Goal: Task Accomplishment & Management: Complete application form

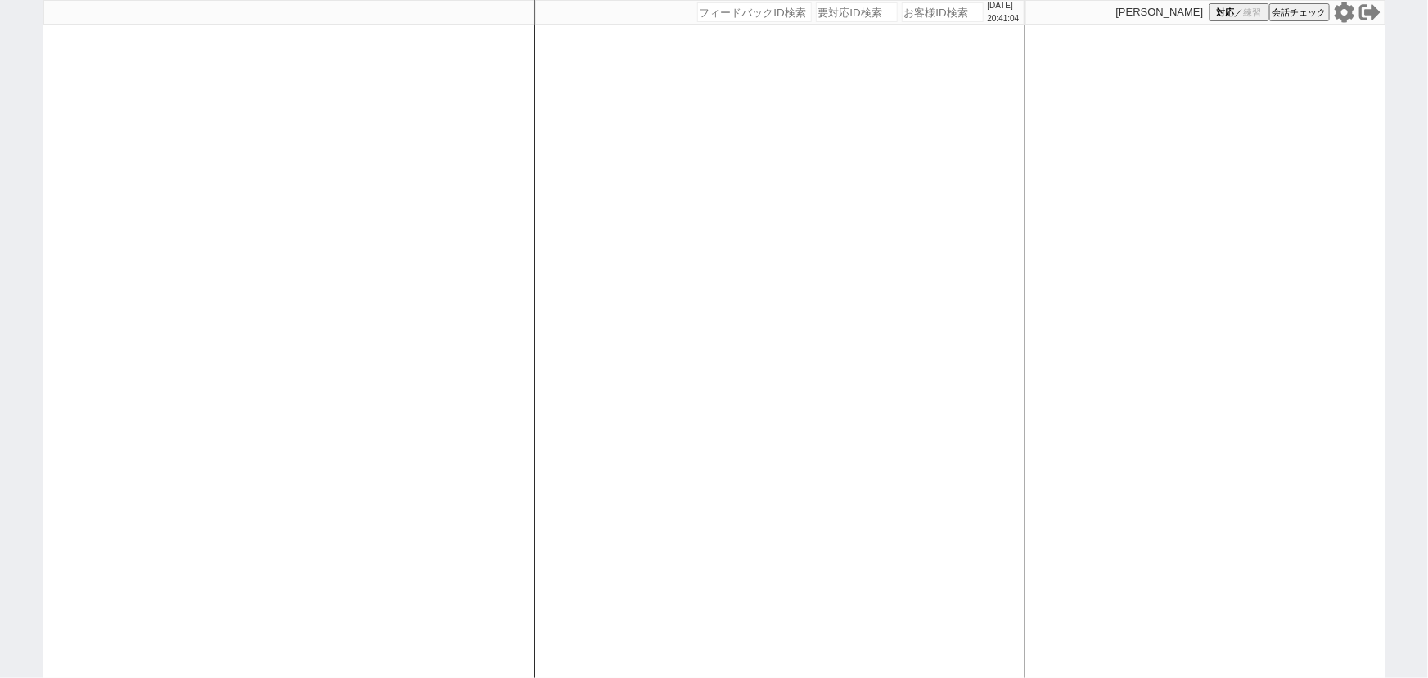
click at [921, 26] on div "[DATE] 20:41:04 候補物件を追加してしてください 紹介した物件一覧 他社物件を追加する 空室確認ページに追加・削除 紹介した物件一覧 他社物件を…" at bounding box center [780, 339] width 491 height 678
click at [913, 16] on input "number" at bounding box center [943, 12] width 82 height 20
paste input "616097"
type input "616097"
select select
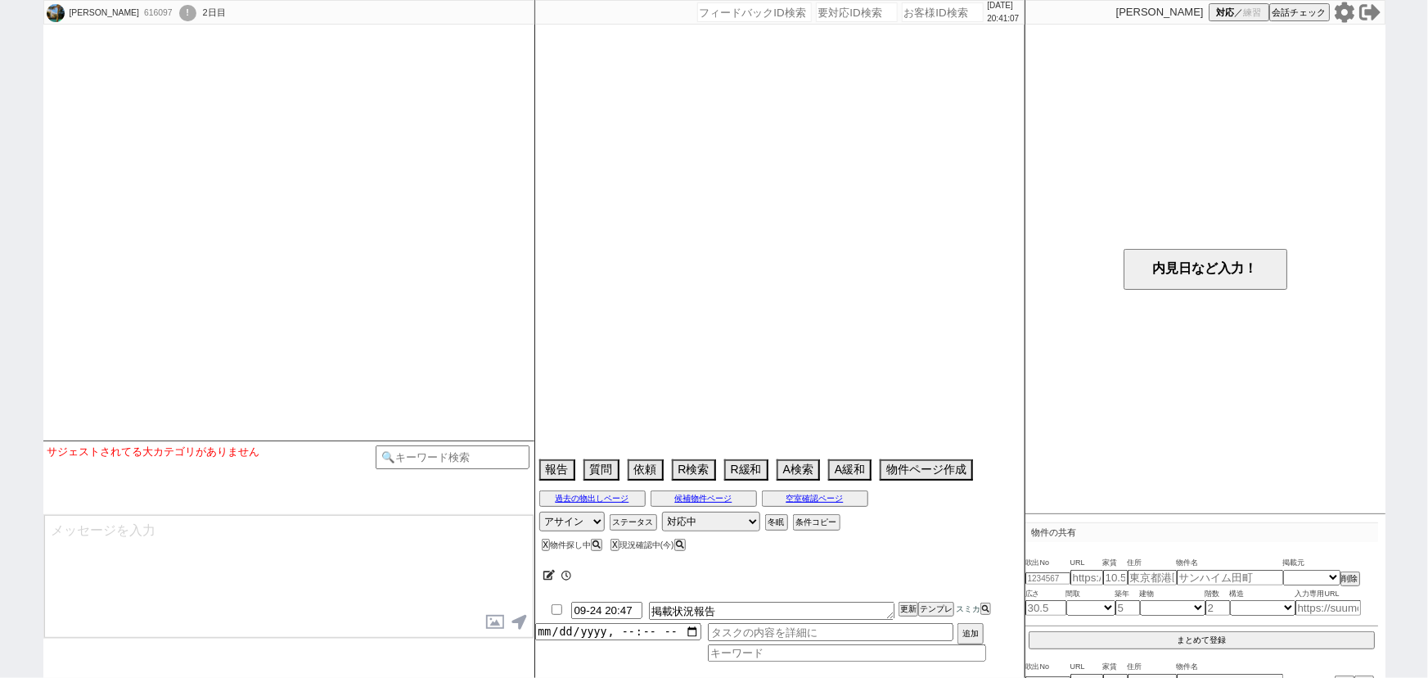
type textarea "@490465は対応不可済み"
select select "[DATE]"
select select "1"
select select "36"
select select "7"
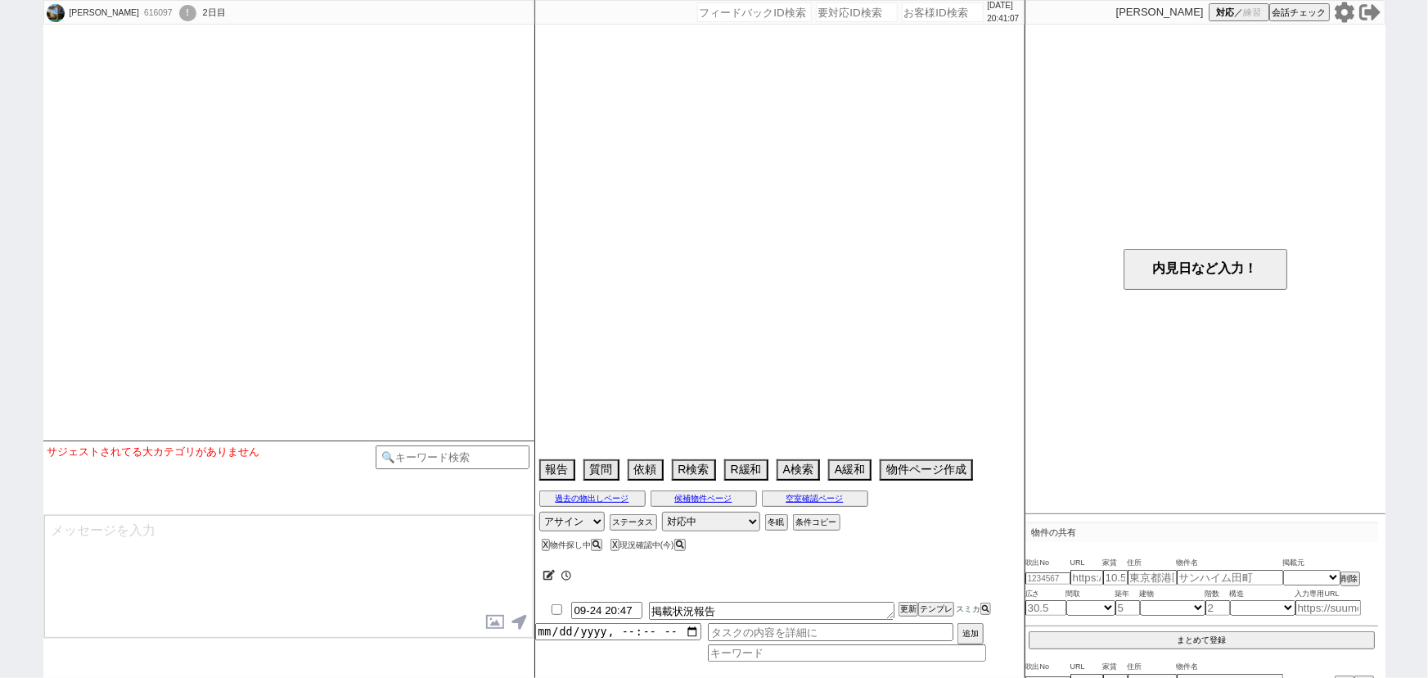
select select "7"
select select "8"
select select "71"
select select "[DATE]"
select select "823"
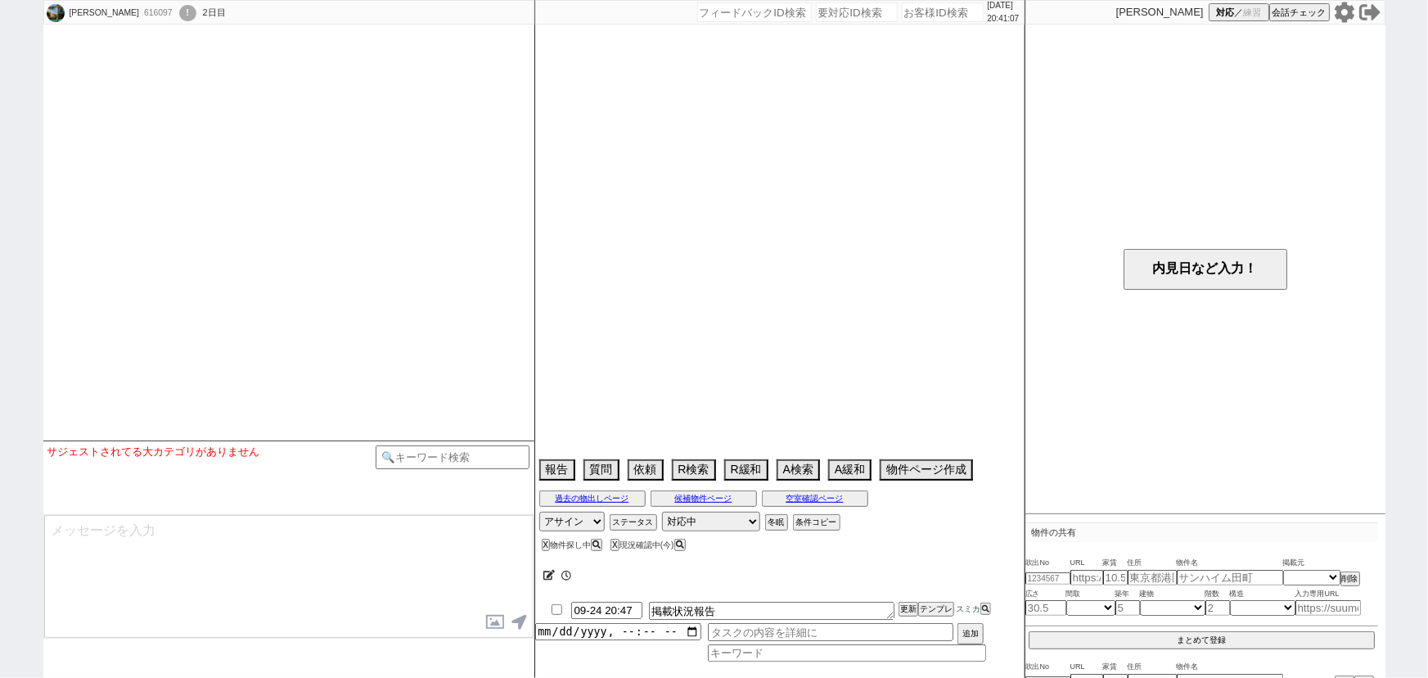
select select "69"
select select "75"
select select "1797"
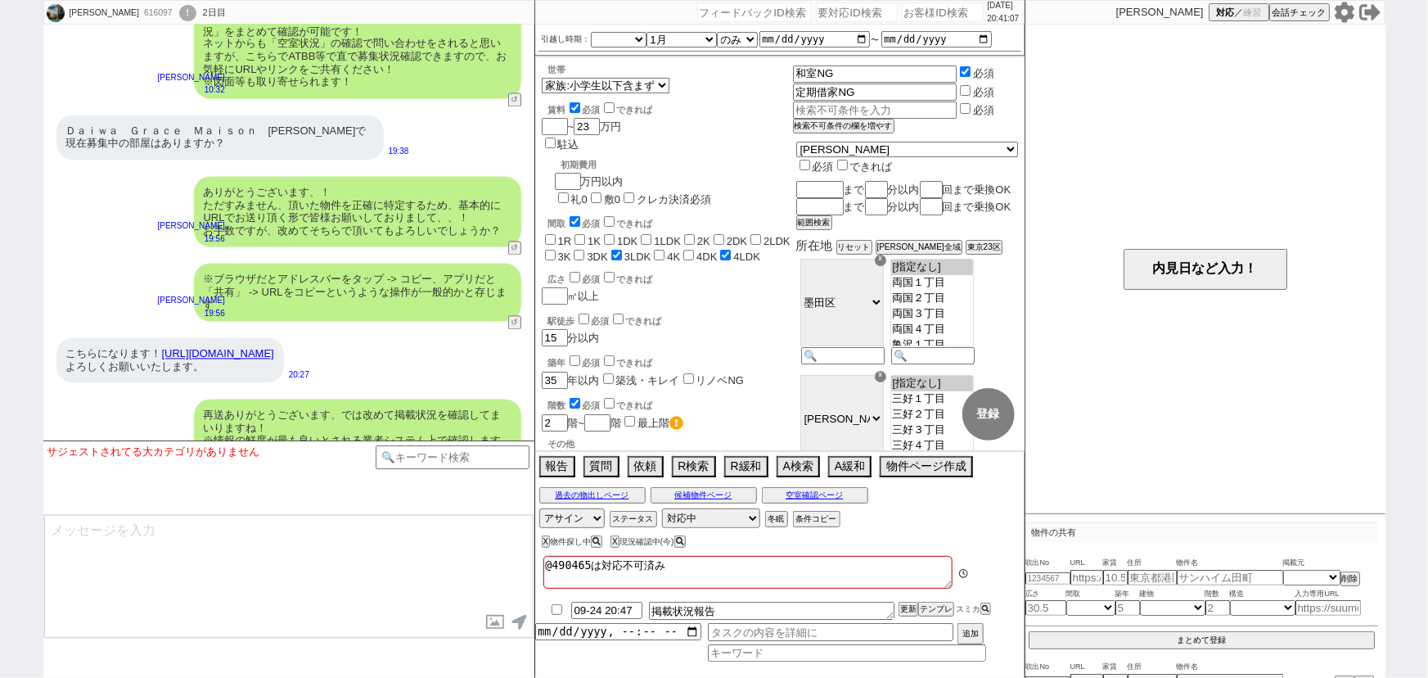
scroll to position [144, 0]
click at [826, 503] on div "過去の物出しページ 候補物件ページ 空室確認ページ" at bounding box center [780, 495] width 490 height 21
click at [810, 495] on button "空室確認ページ" at bounding box center [815, 495] width 106 height 13
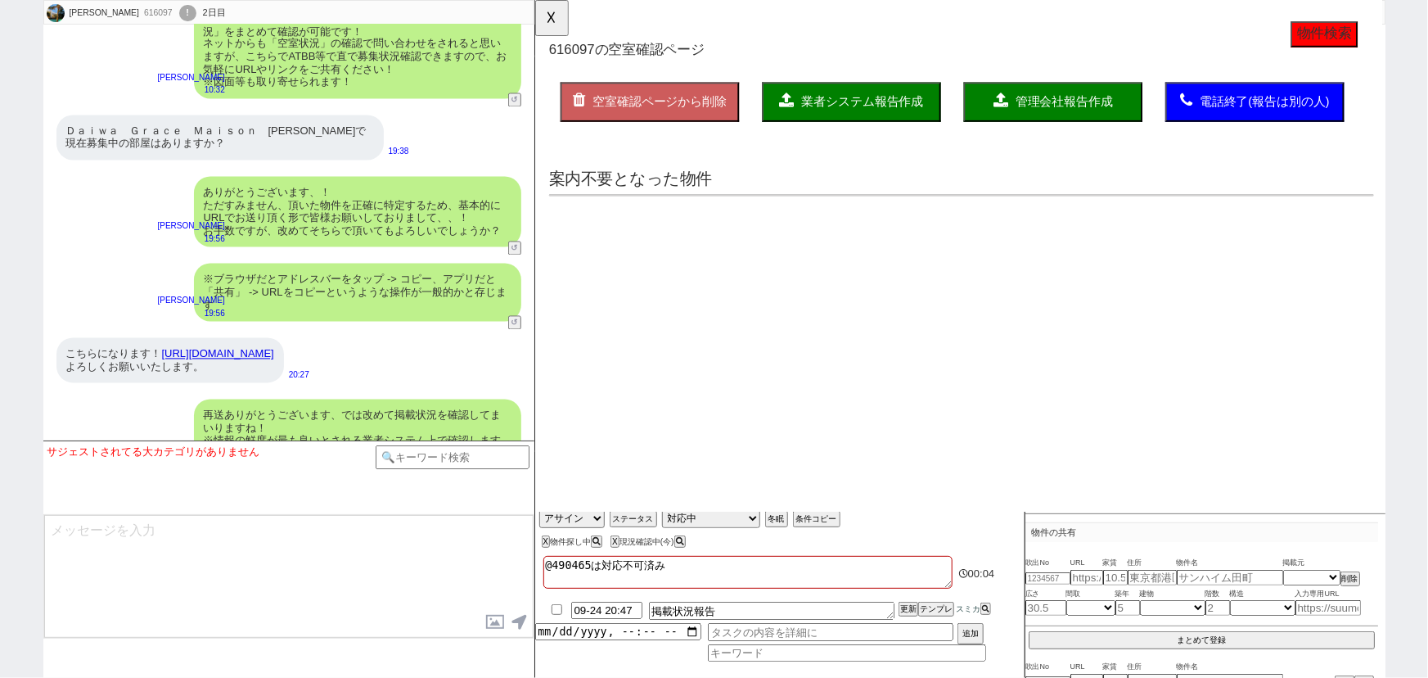
scroll to position [0, 0]
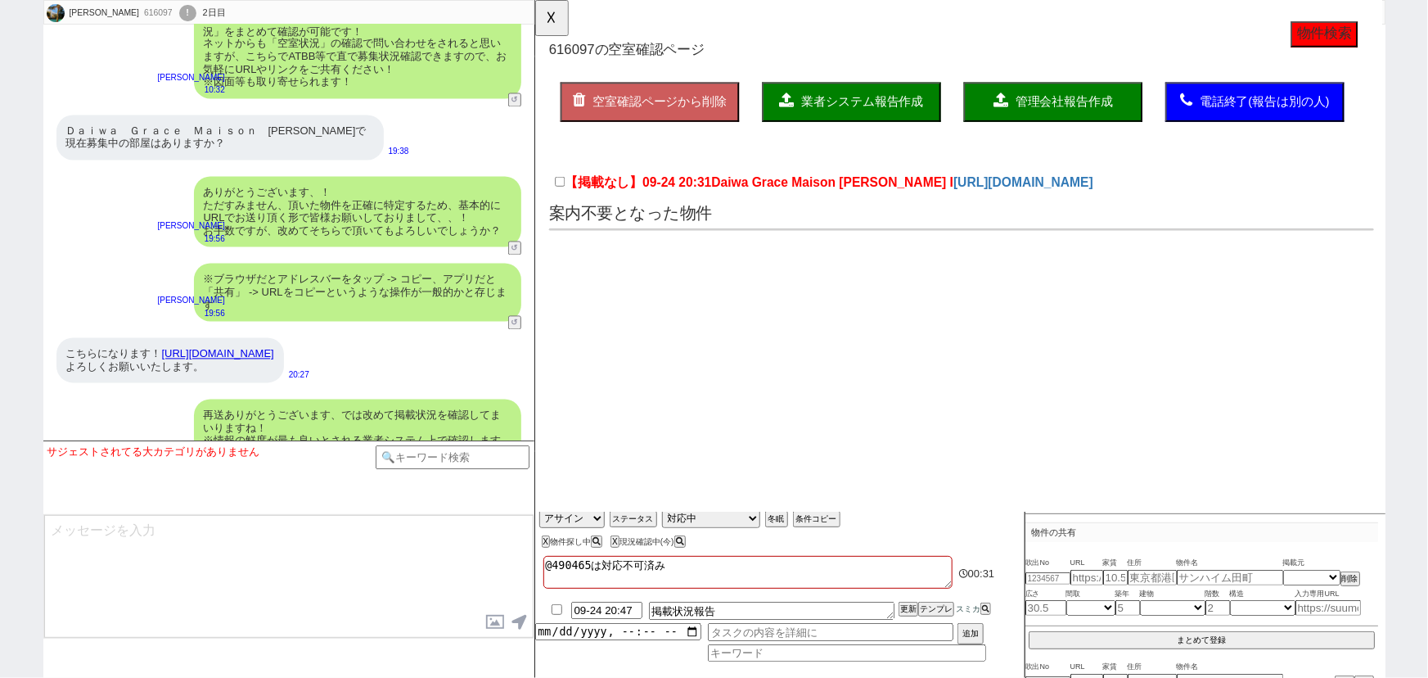
click at [219, 348] on link "[URL][DOMAIN_NAME]" at bounding box center [218, 354] width 112 height 12
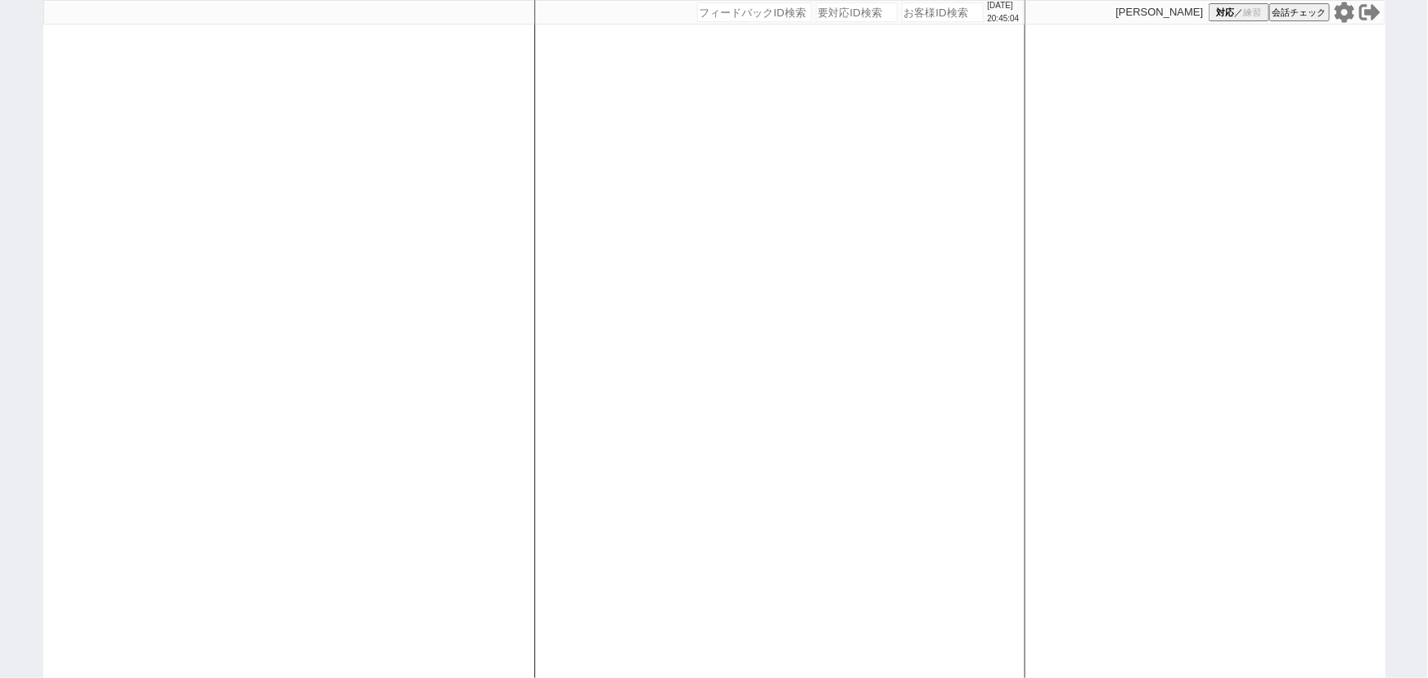
click at [1343, 11] on icon at bounding box center [1344, 12] width 21 height 21
